Goal: Information Seeking & Learning: Learn about a topic

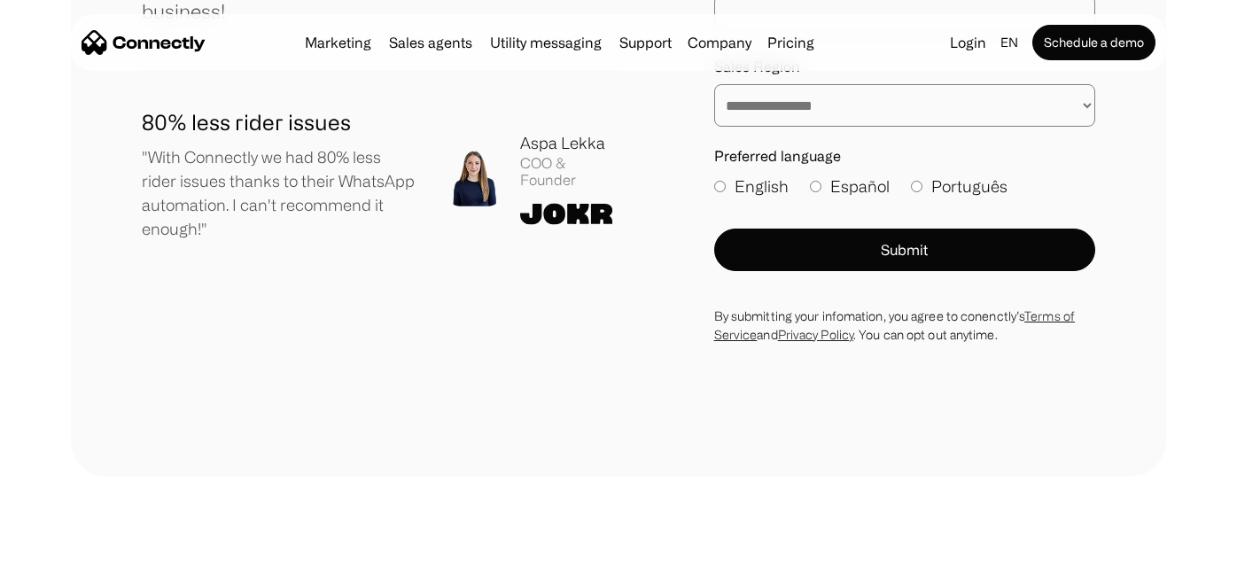
scroll to position [9920, 0]
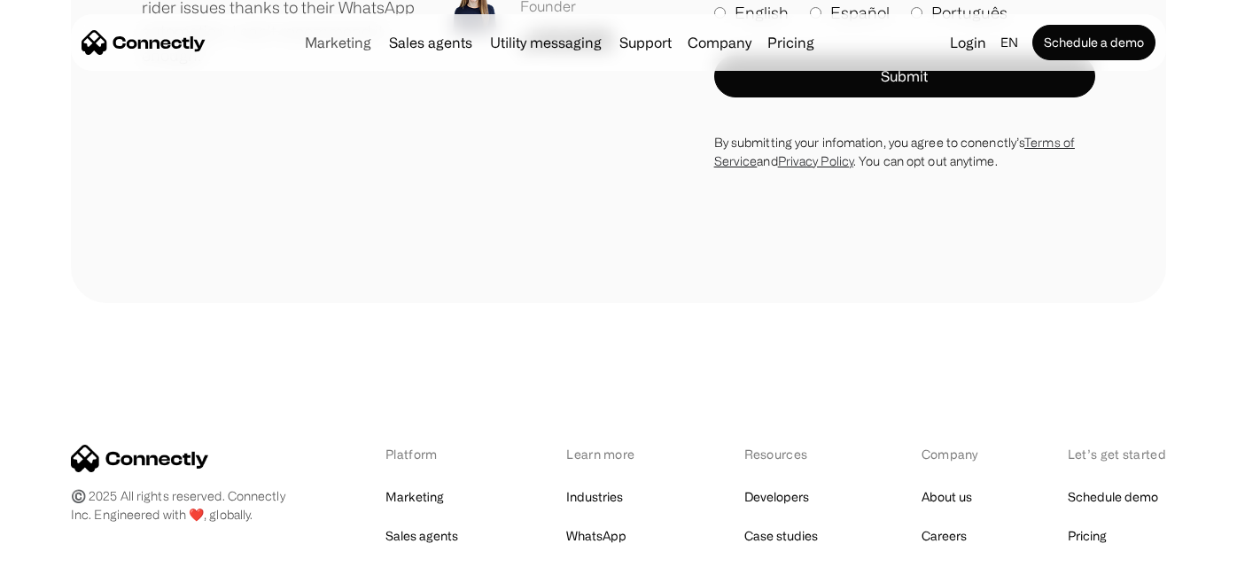
click at [338, 44] on link "Marketing" at bounding box center [338, 42] width 81 height 14
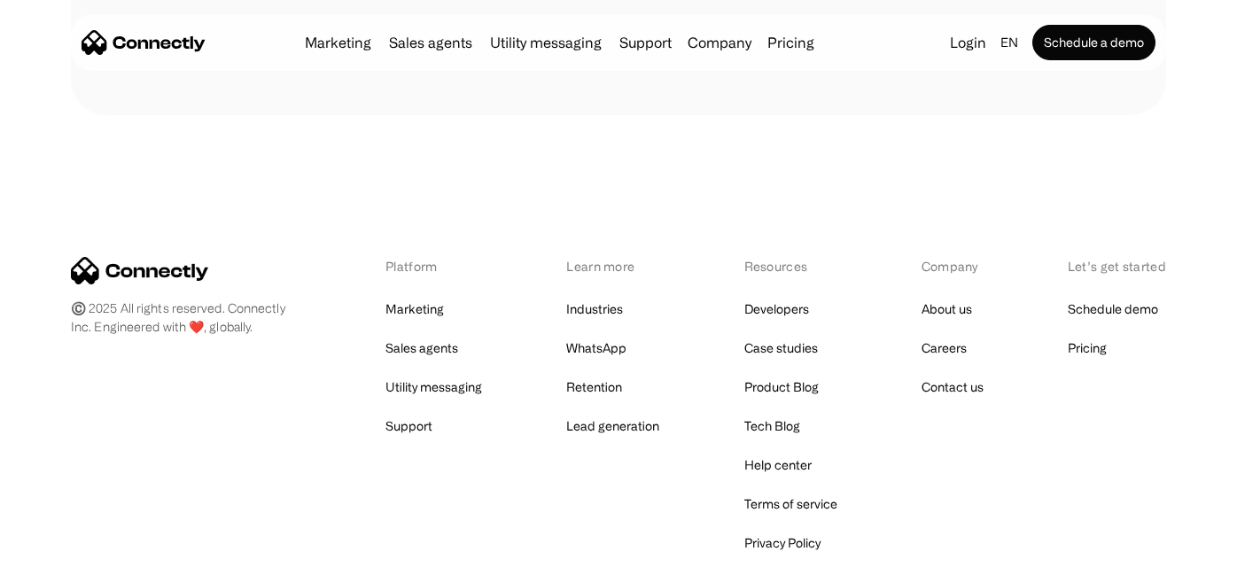
scroll to position [6548, 0]
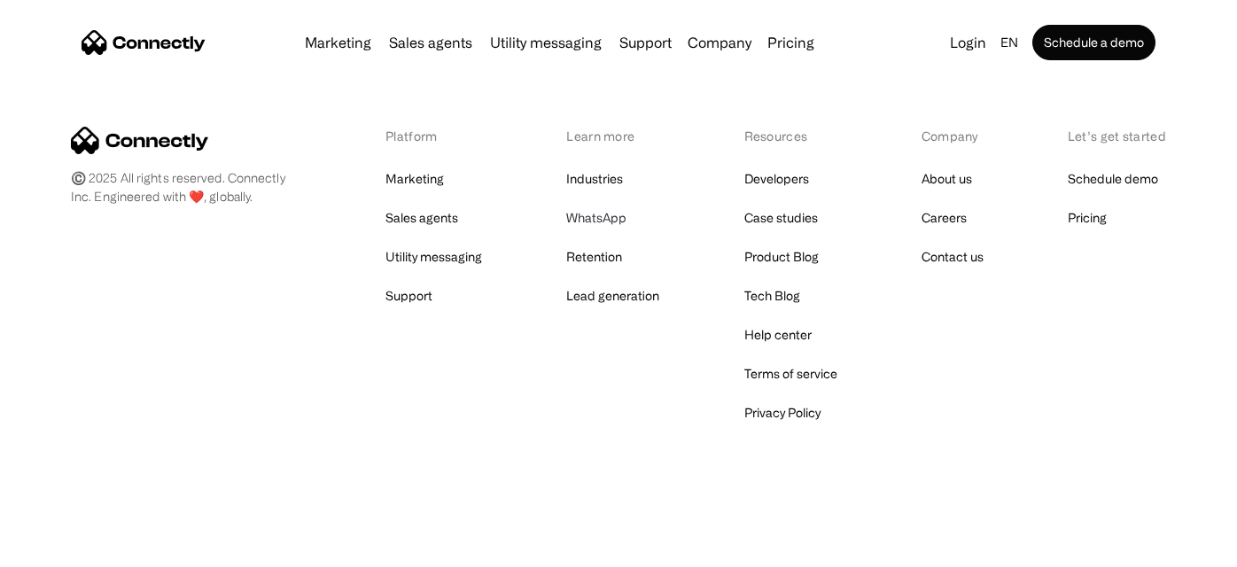
click at [599, 215] on link "WhatsApp" at bounding box center [596, 218] width 60 height 25
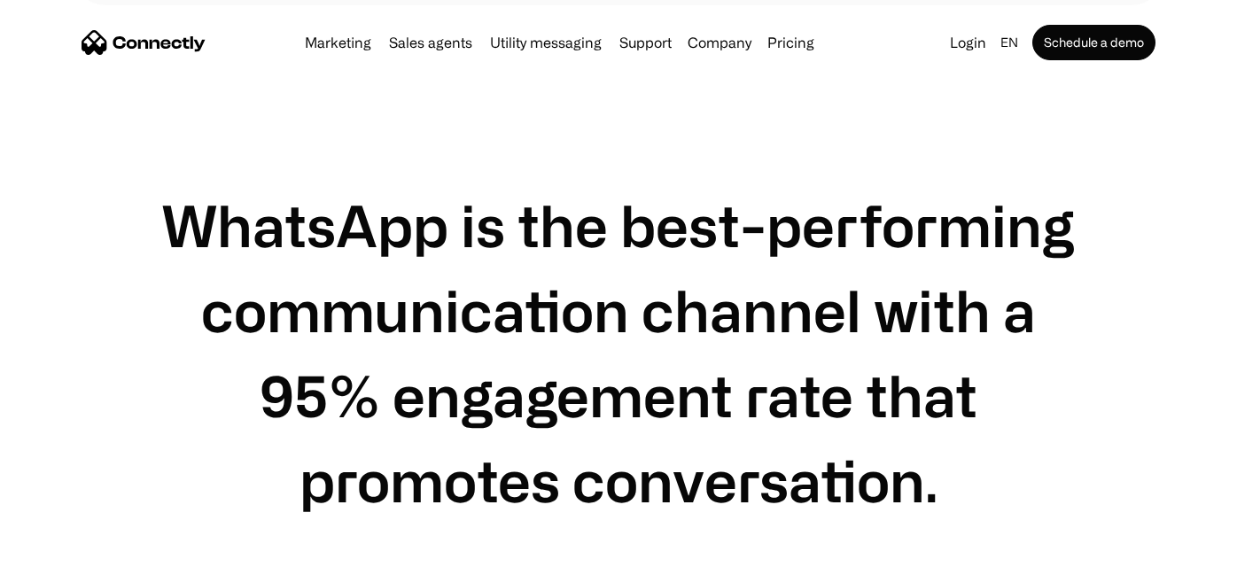
scroll to position [3014, 0]
